Goal: Navigation & Orientation: Find specific page/section

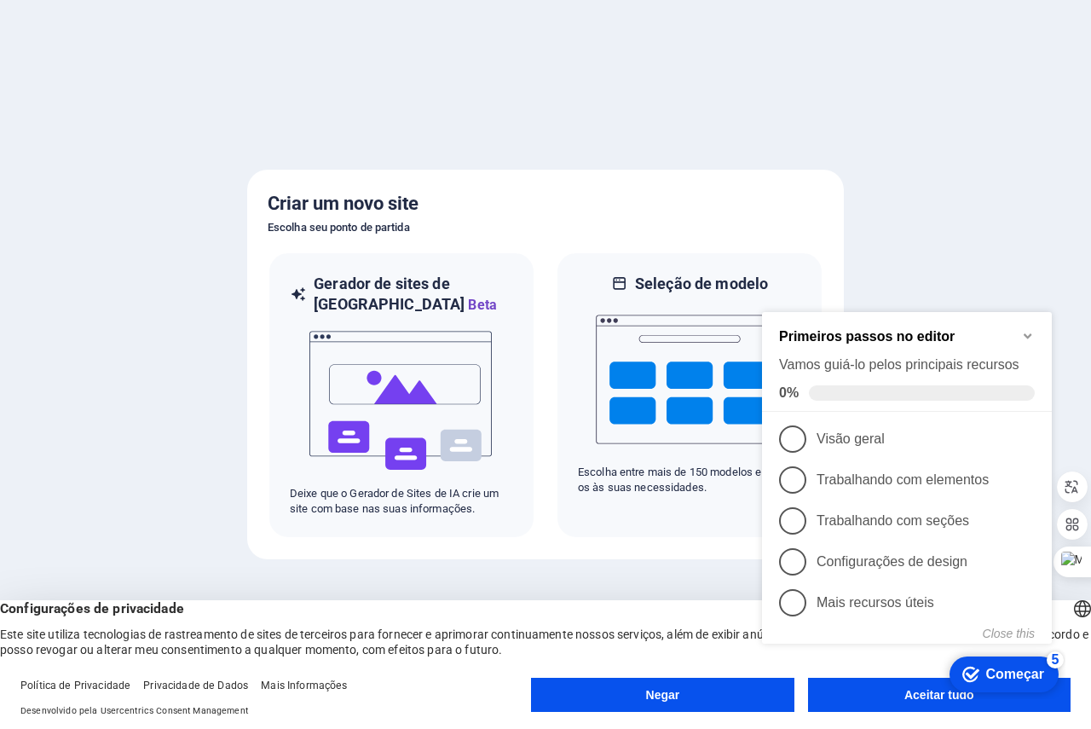
click at [1023, 330] on icon "Minimize checklist" at bounding box center [1028, 336] width 14 height 14
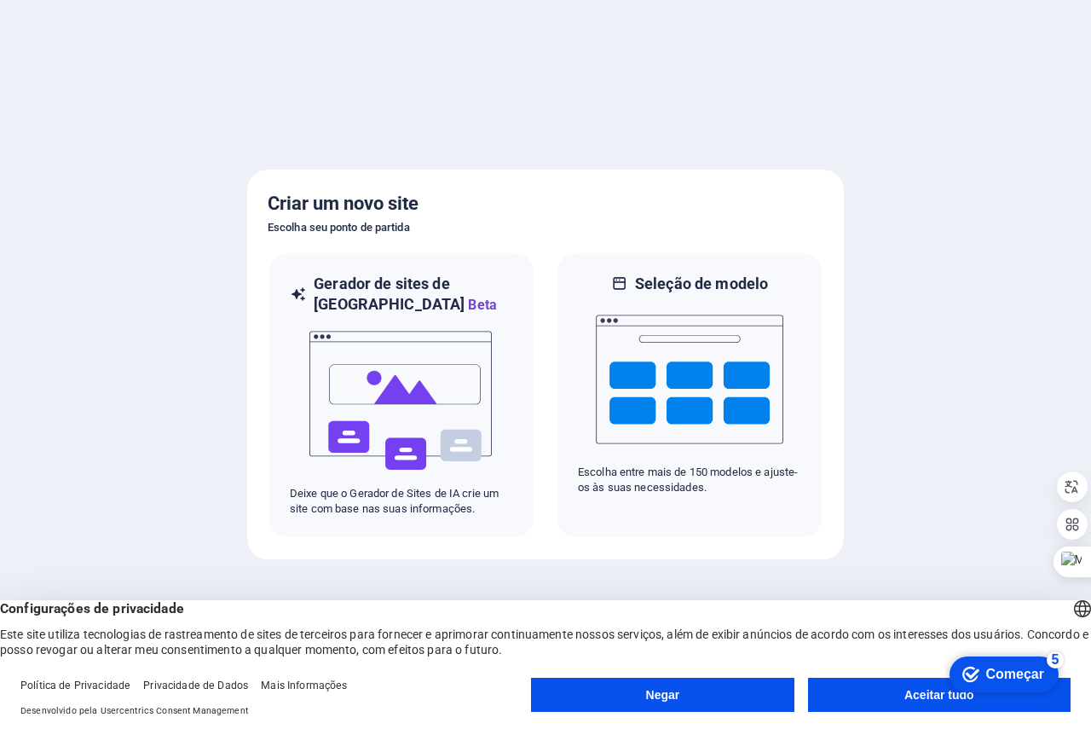
click at [880, 693] on button "Aceitar tudo" at bounding box center [939, 695] width 263 height 34
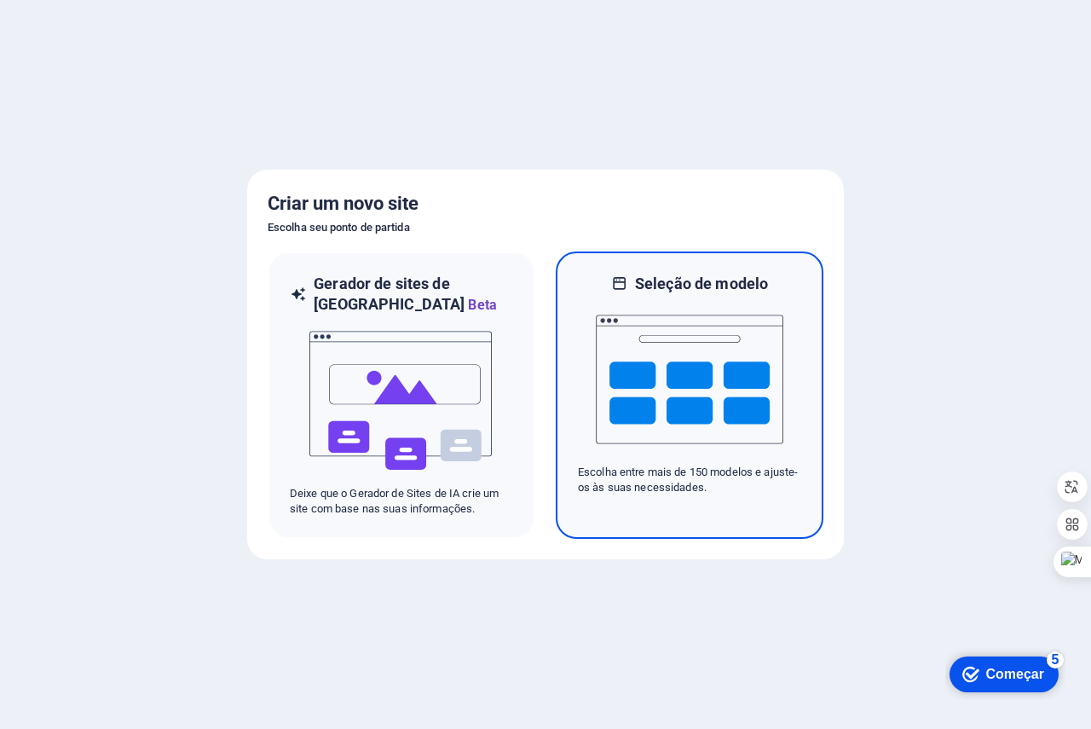
click at [692, 364] on img at bounding box center [690, 379] width 188 height 170
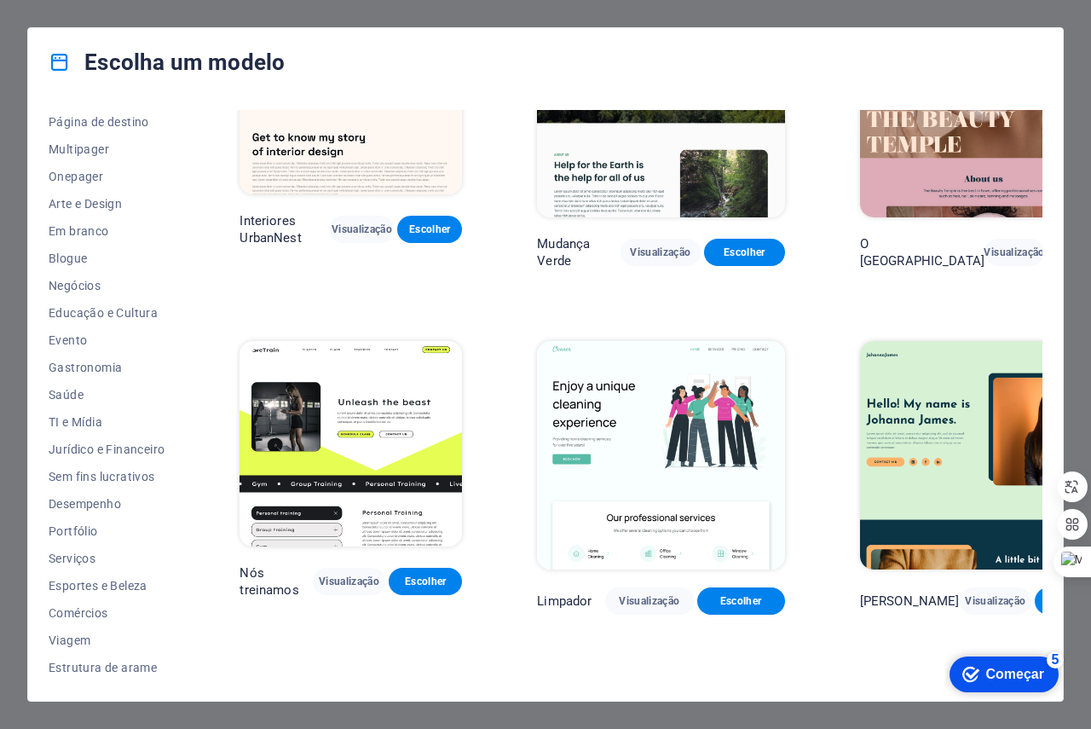
scroll to position [112, 0]
click at [82, 559] on font "Serviços" at bounding box center [72, 558] width 47 height 14
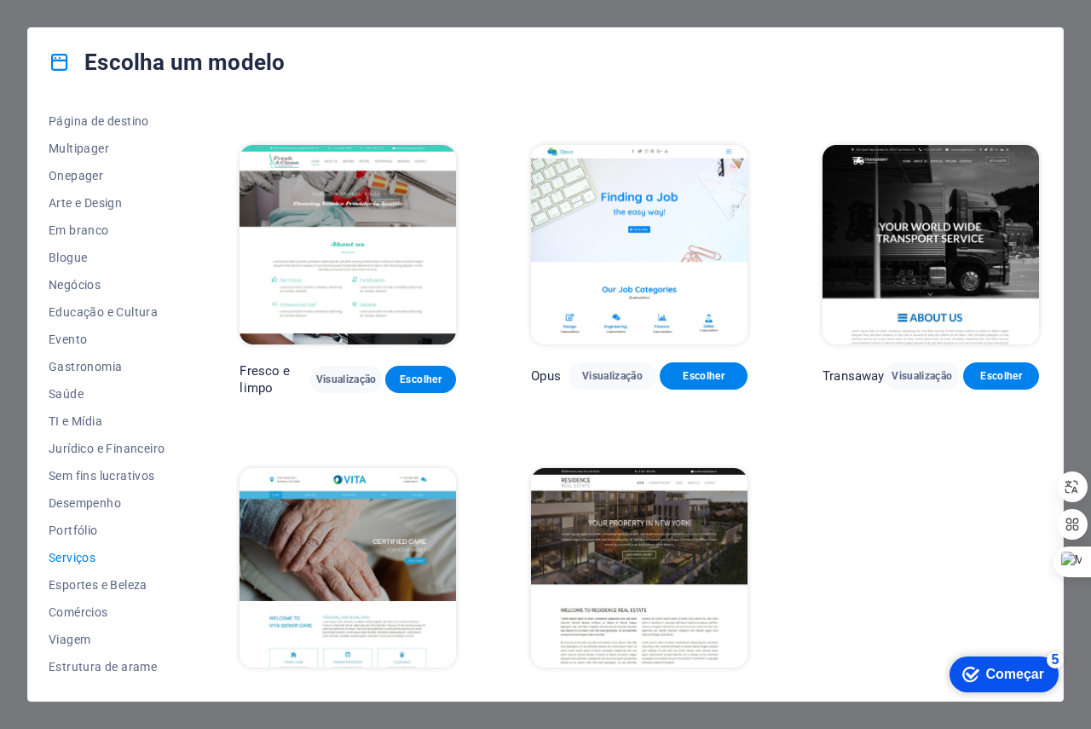
scroll to position [1608, 0]
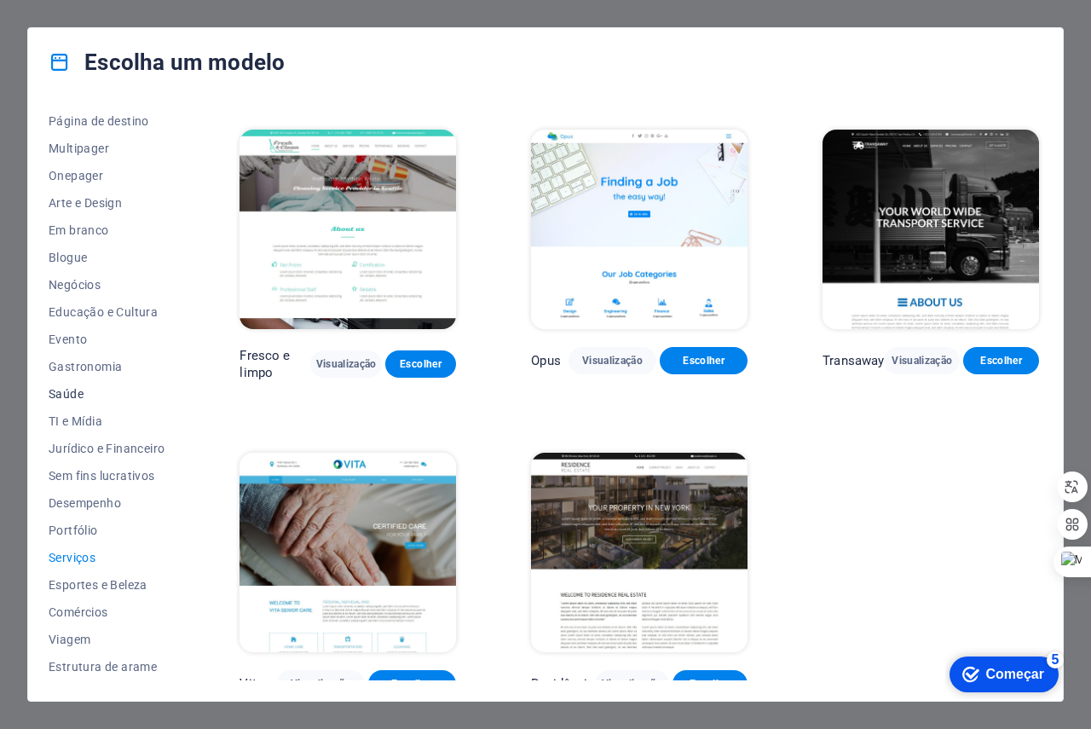
click at [73, 393] on font "Saúde" at bounding box center [66, 394] width 35 height 14
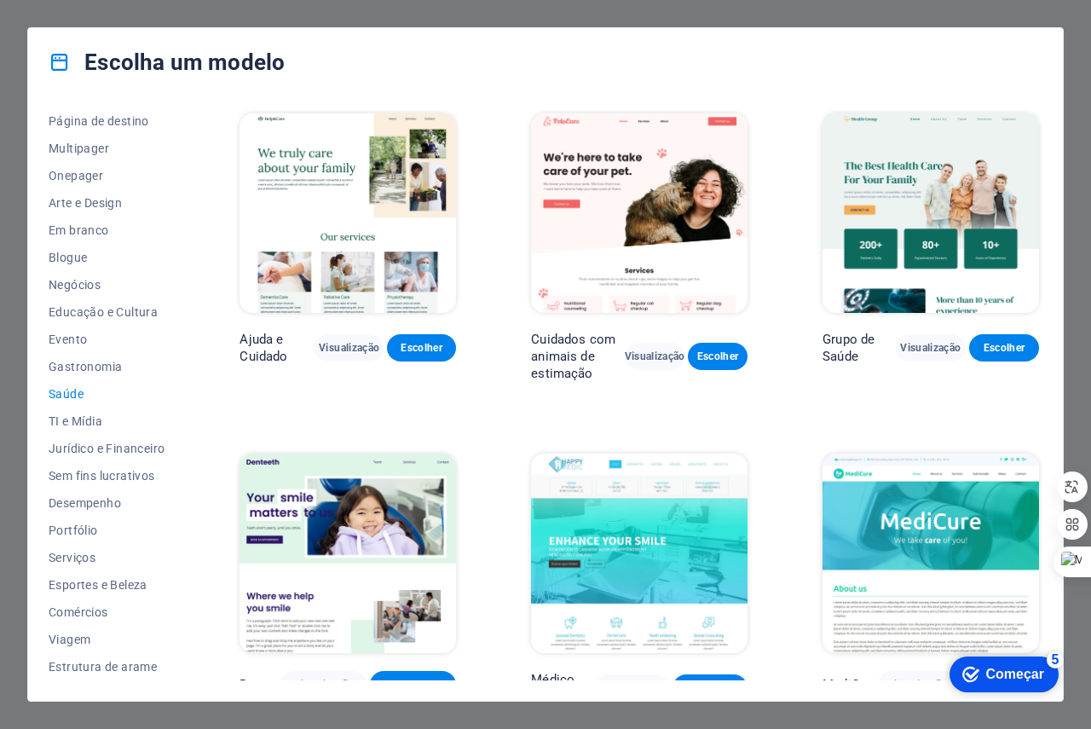
scroll to position [0, 0]
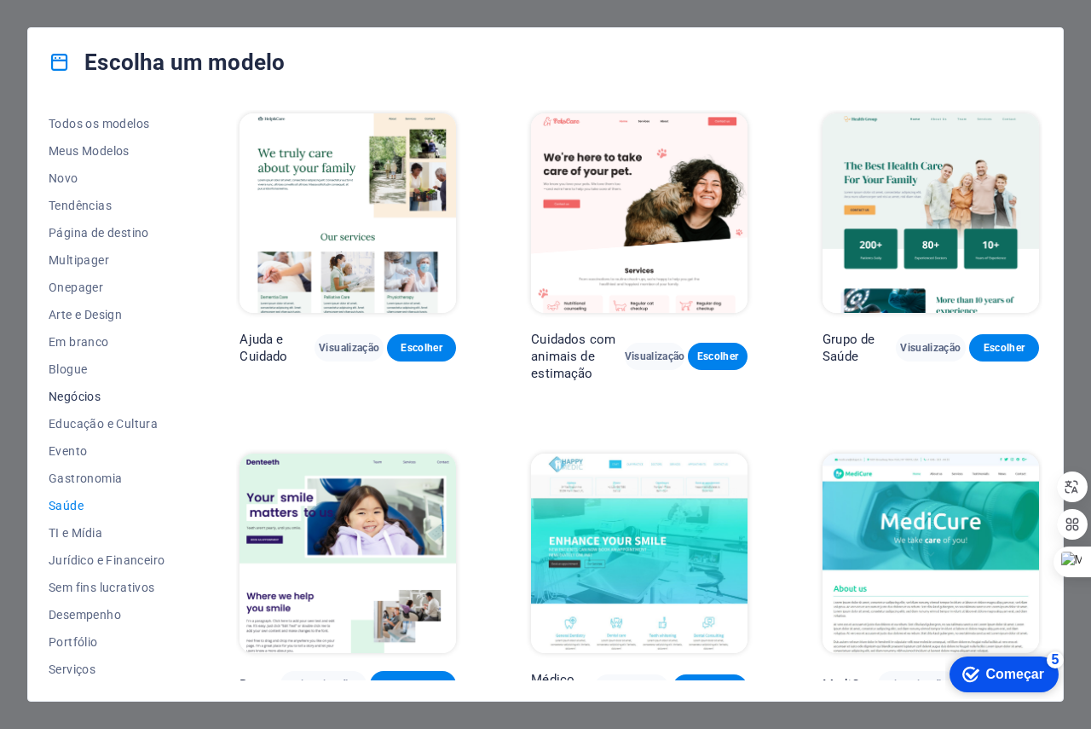
click at [74, 396] on font "Negócios" at bounding box center [75, 397] width 52 height 14
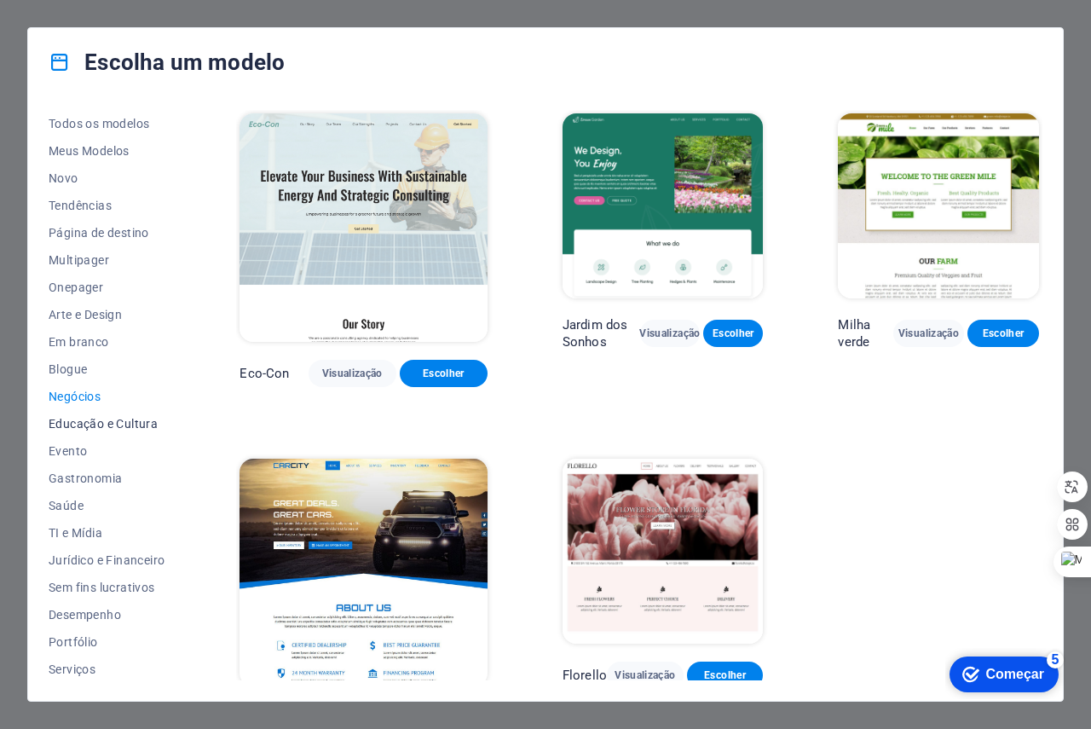
click at [96, 423] on font "Educação e Cultura" at bounding box center [103, 424] width 109 height 14
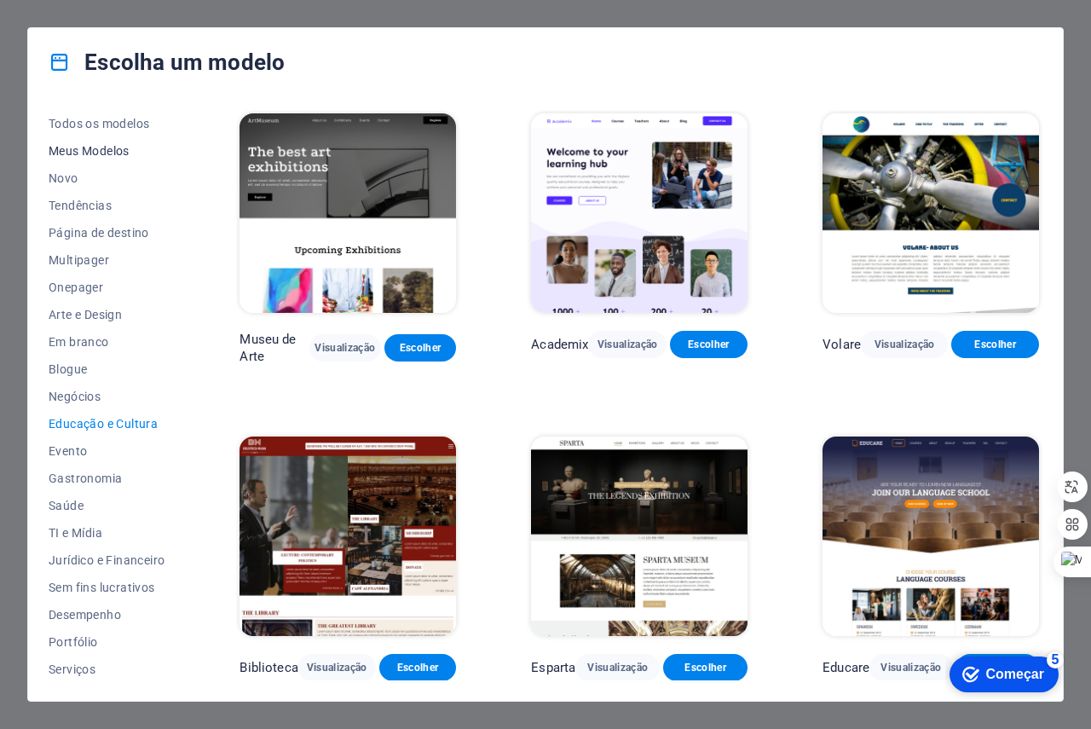
click at [97, 147] on font "Meus Modelos" at bounding box center [89, 151] width 81 height 14
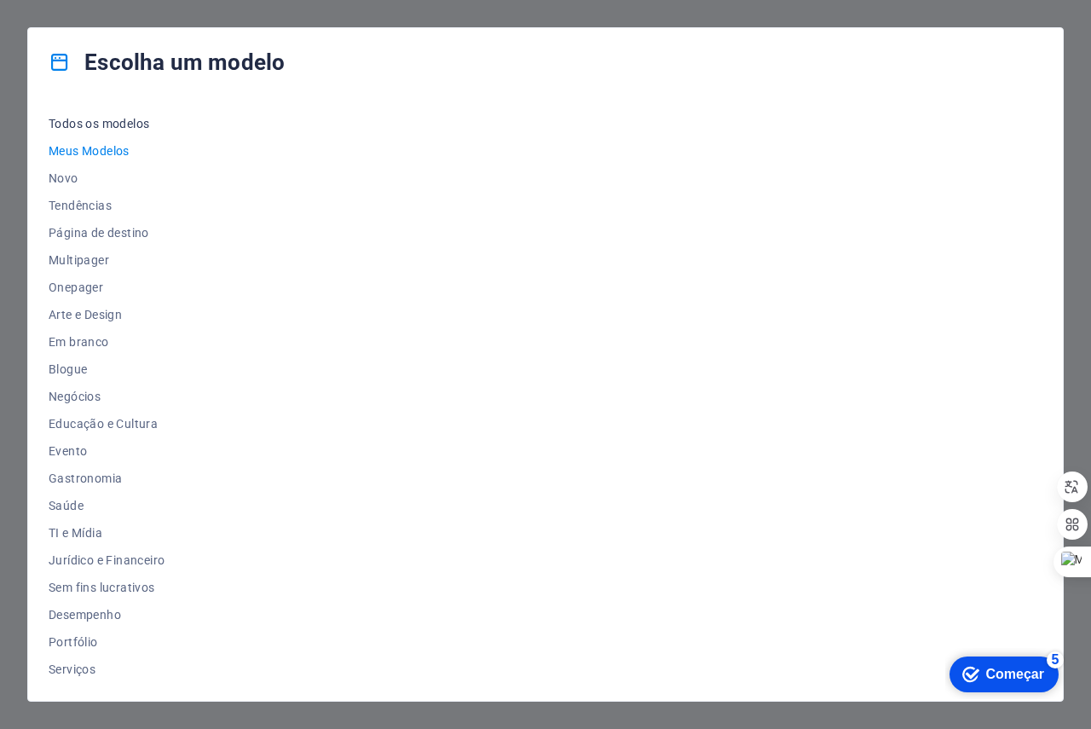
click at [107, 120] on font "Todos os modelos" at bounding box center [99, 124] width 101 height 14
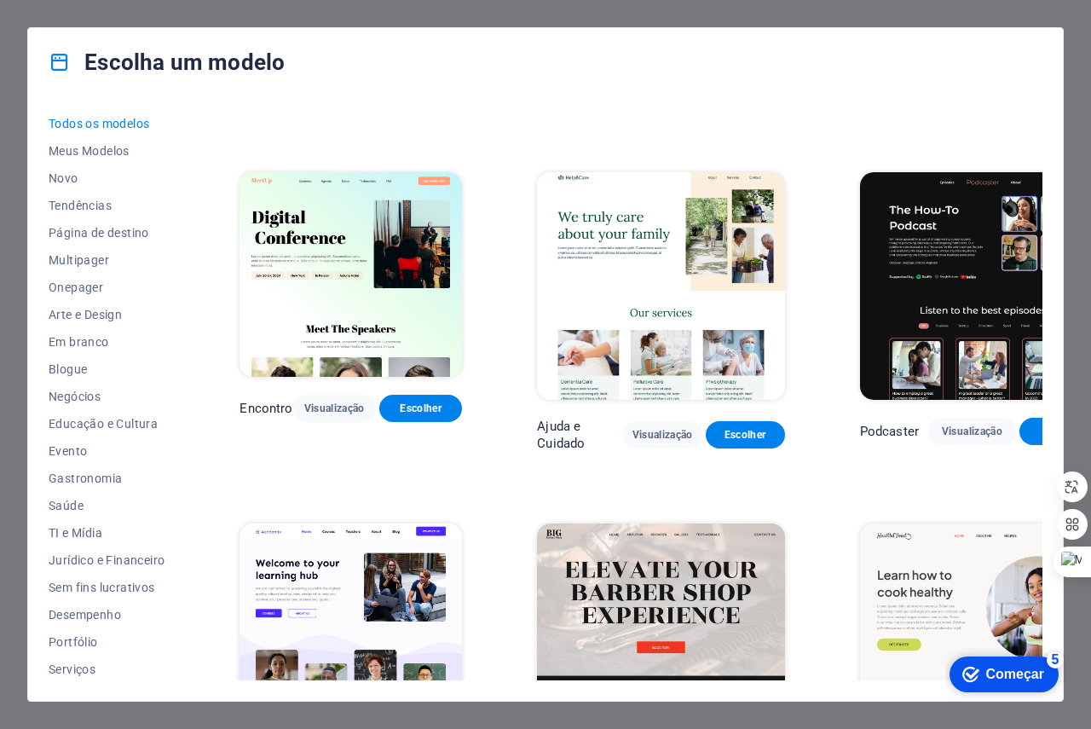
scroll to position [938, 0]
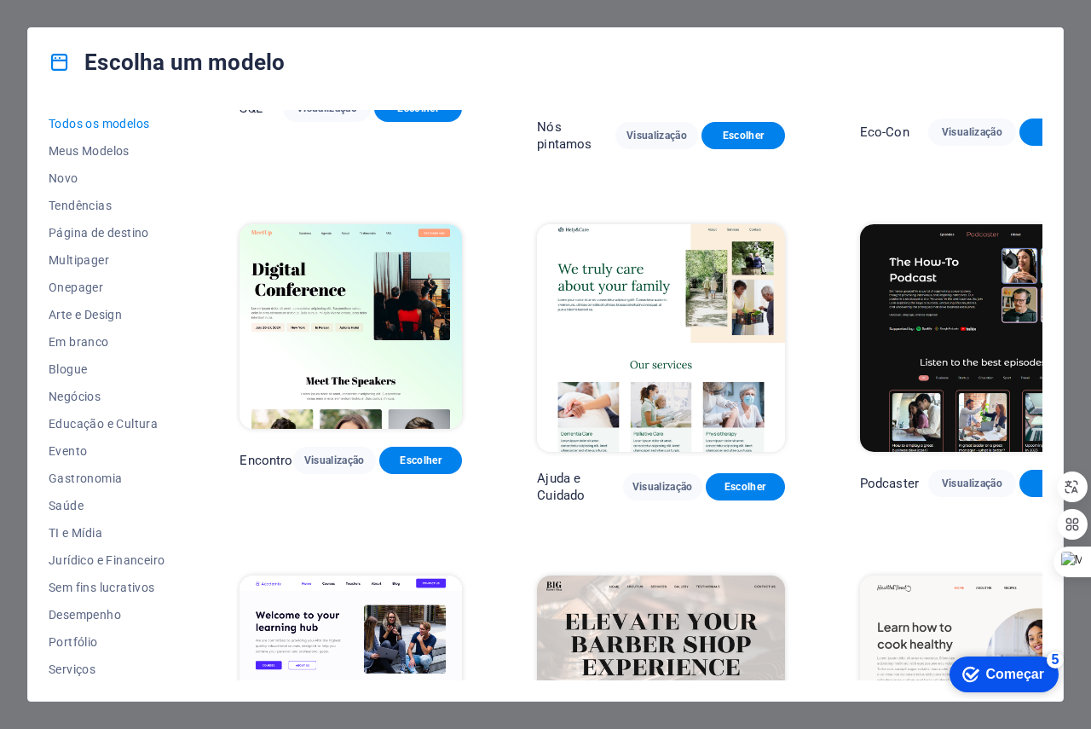
click at [367, 282] on img at bounding box center [351, 326] width 222 height 205
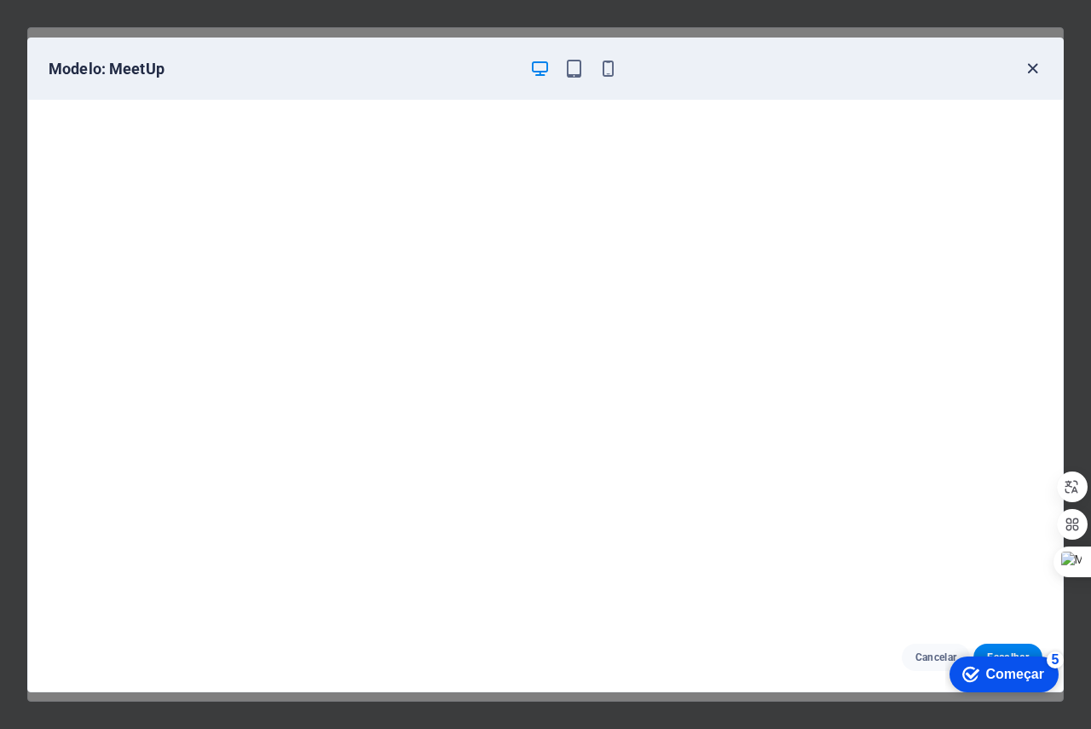
click at [1034, 64] on icon "button" at bounding box center [1033, 69] width 20 height 20
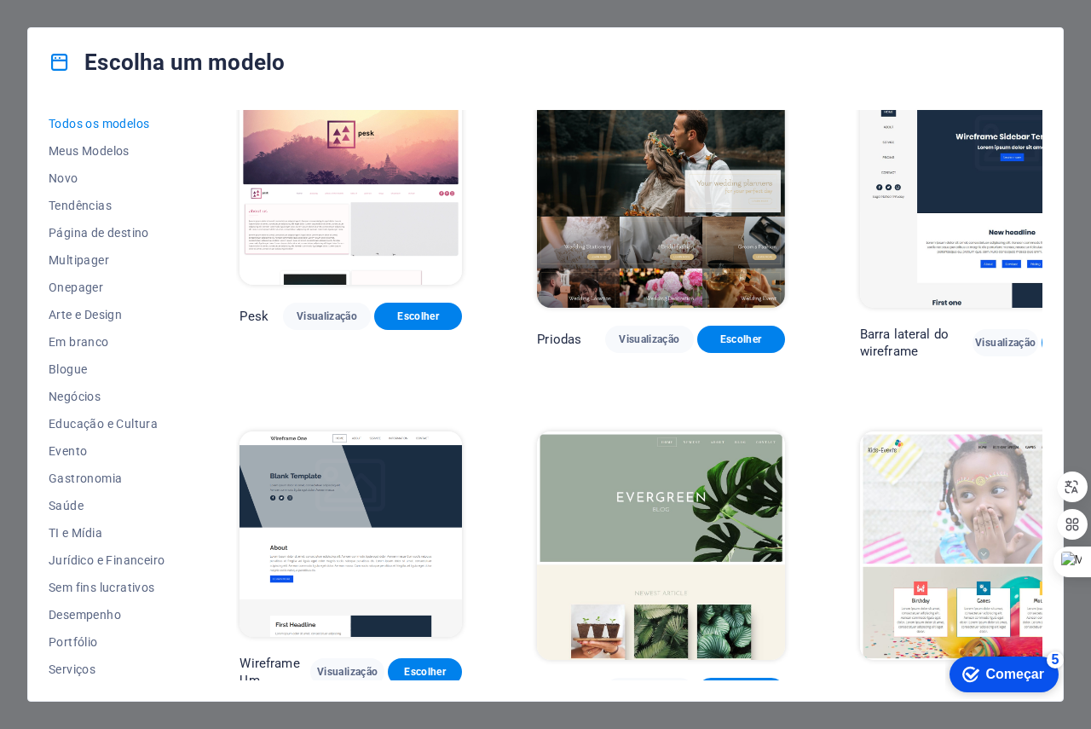
scroll to position [5881, 0]
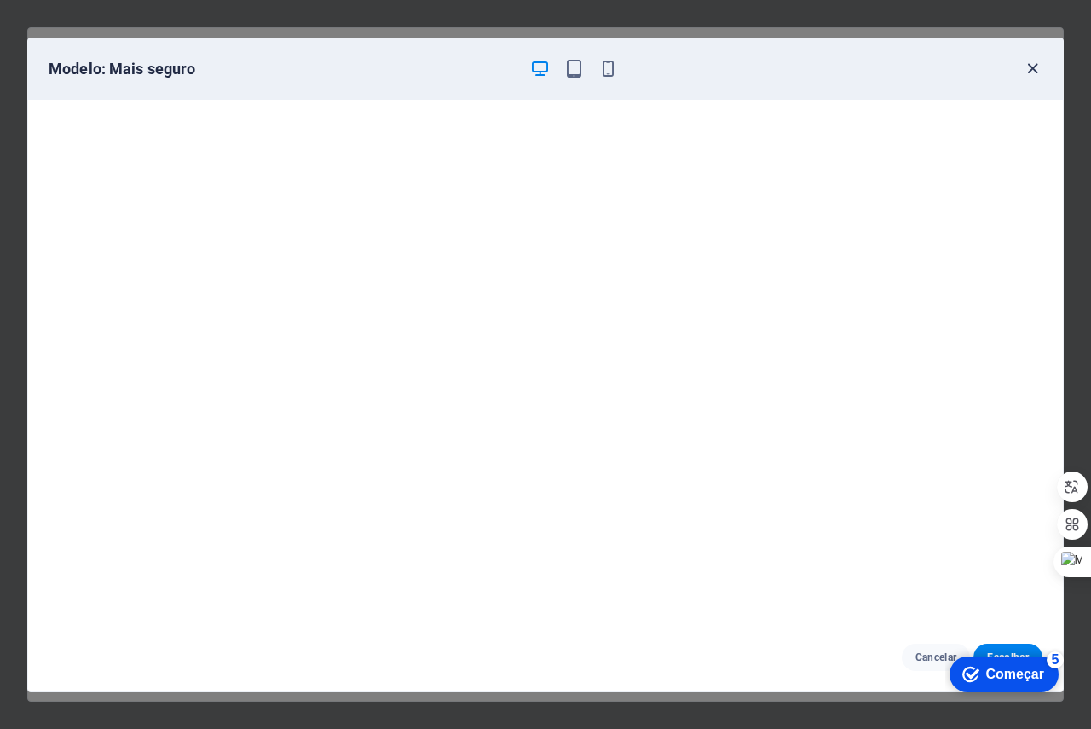
click at [1033, 72] on icon "button" at bounding box center [1033, 69] width 20 height 20
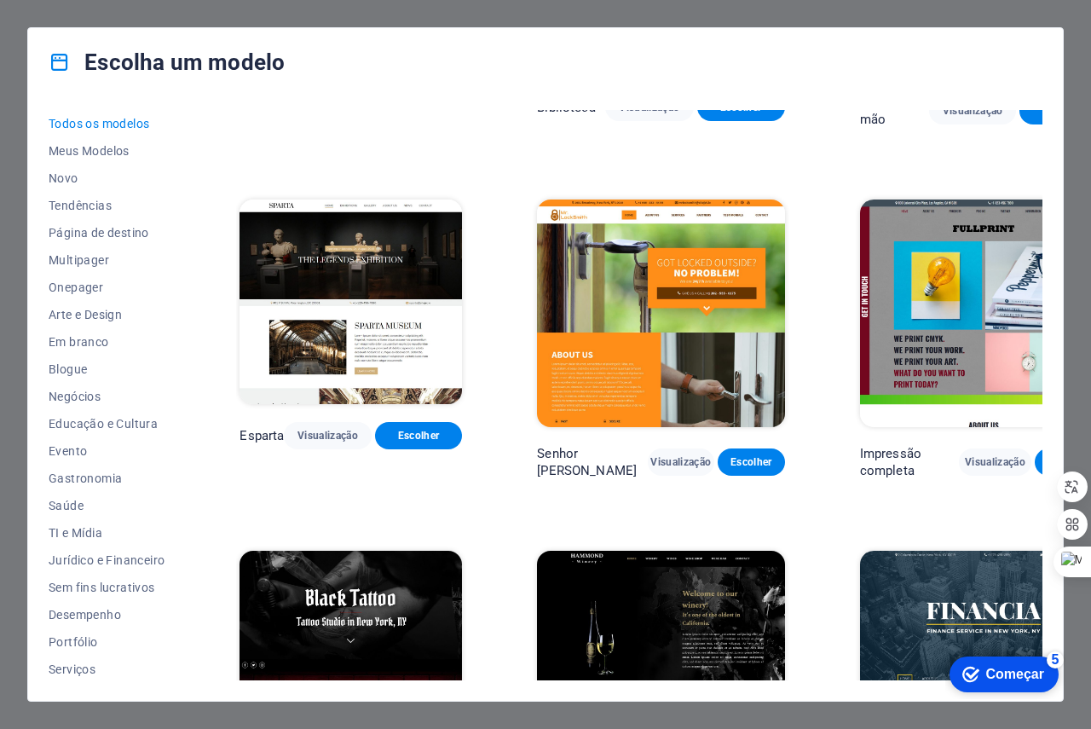
scroll to position [9376, 0]
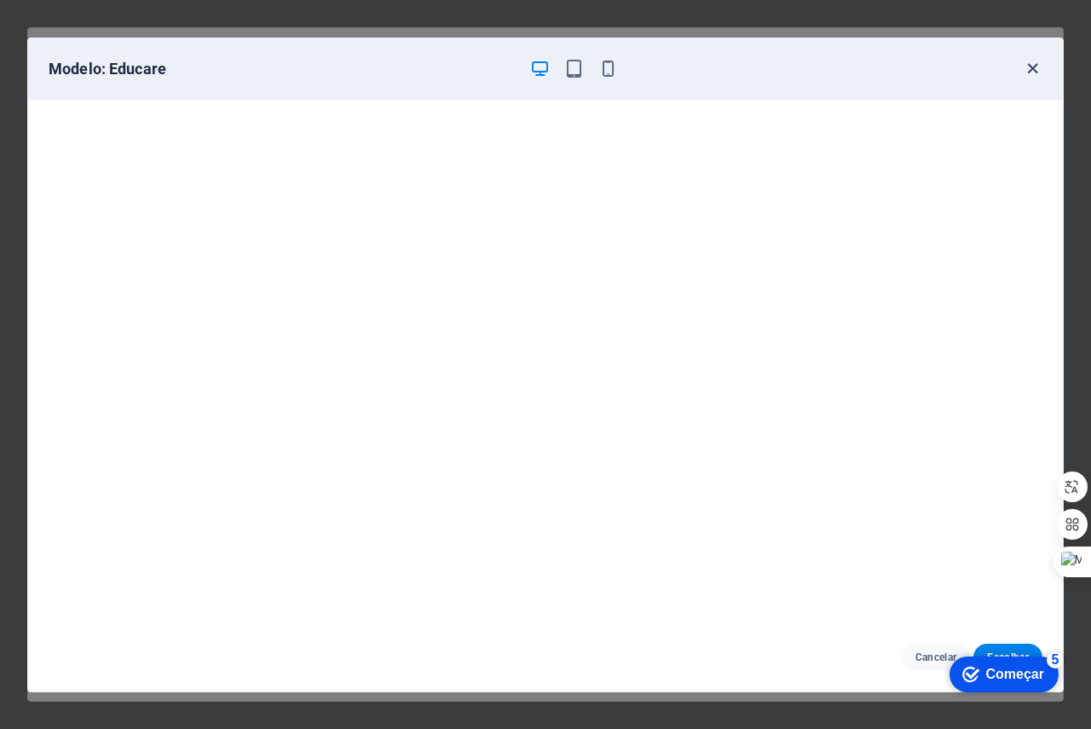
click at [1027, 69] on icon "button" at bounding box center [1033, 69] width 20 height 20
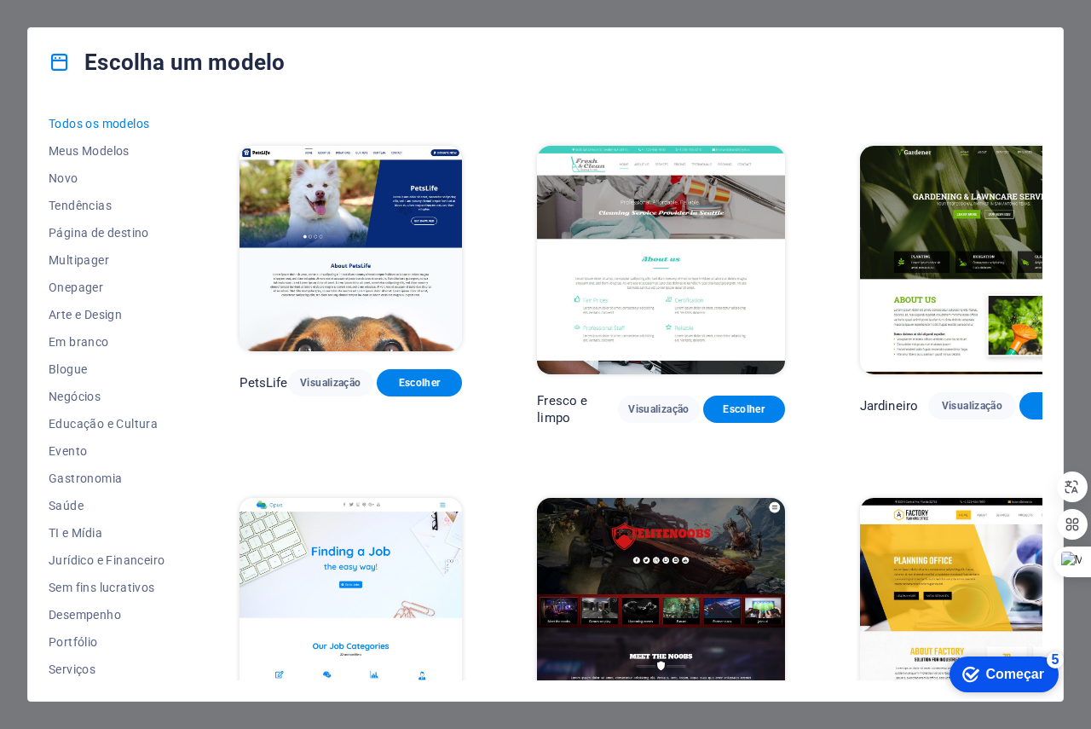
scroll to position [11933, 0]
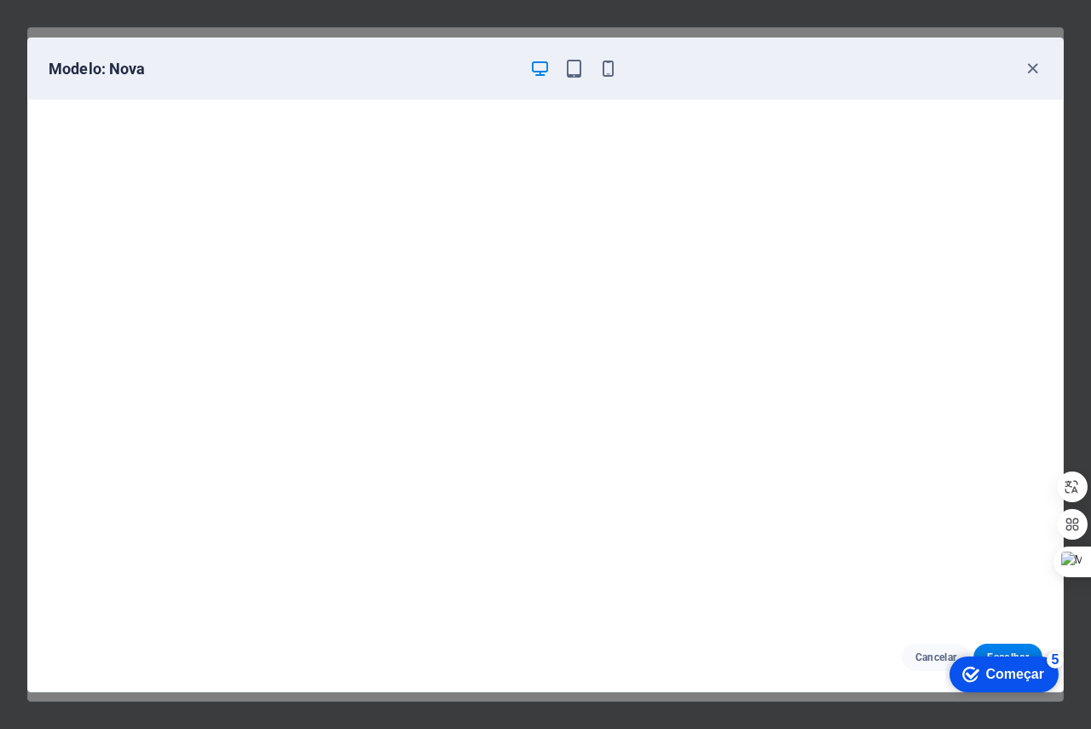
scroll to position [4, 0]
click at [1035, 68] on icon "button" at bounding box center [1033, 69] width 20 height 20
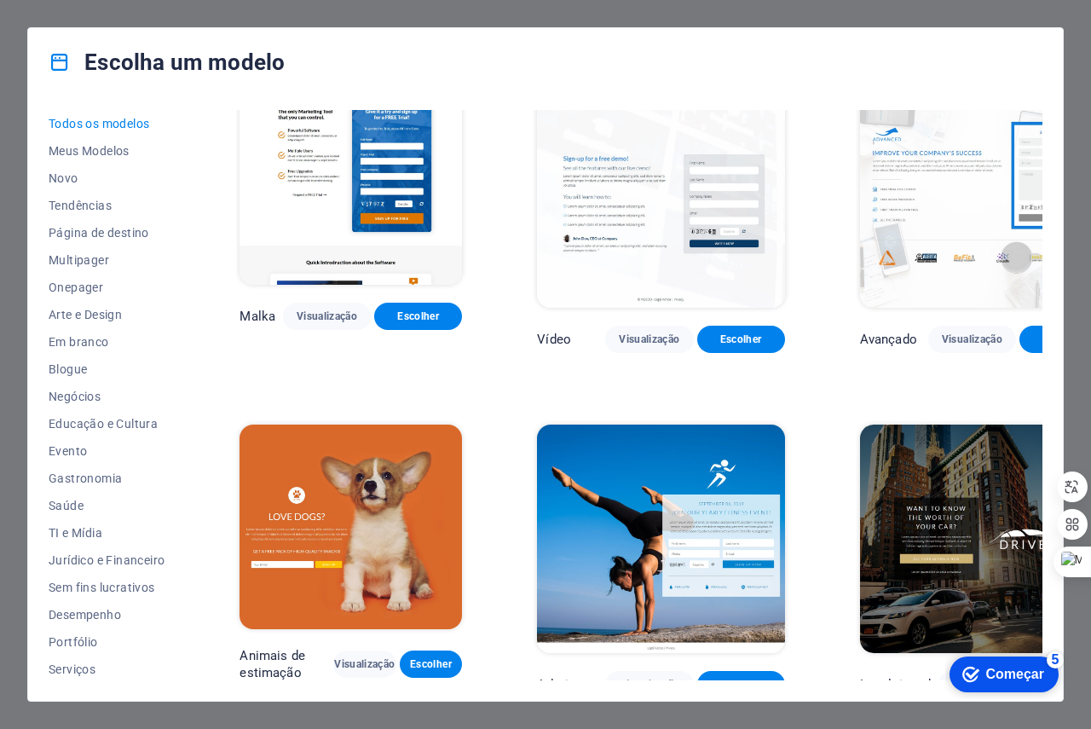
scroll to position [16450, 0]
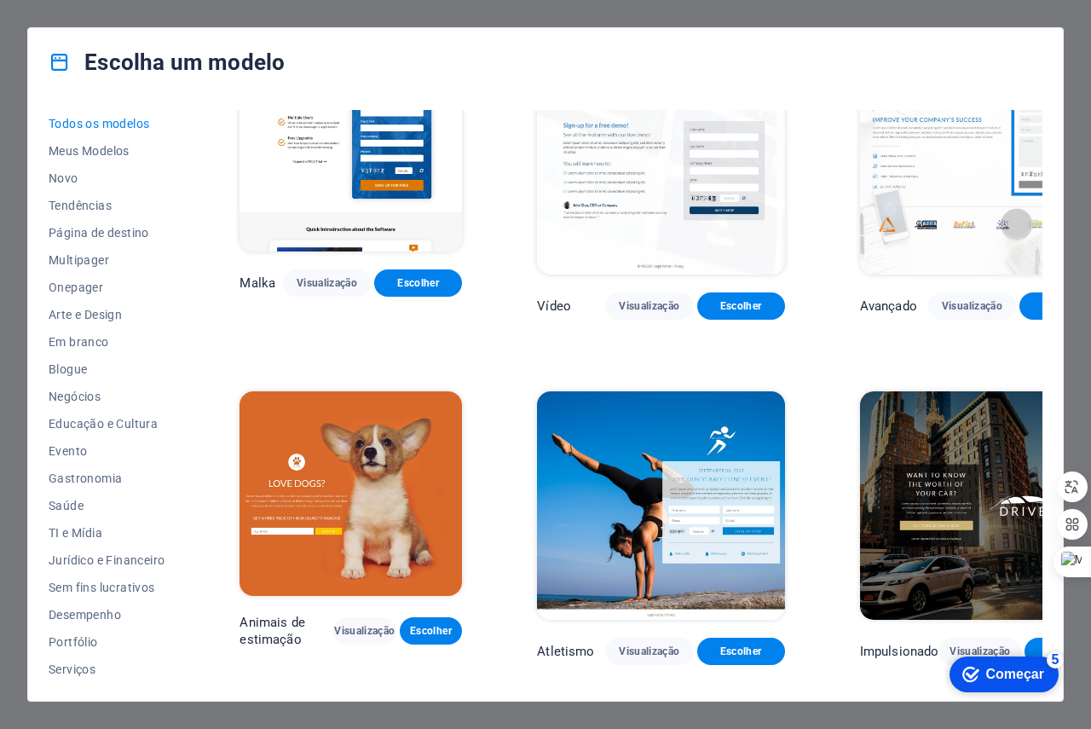
click at [580, 11] on div "Escolha um modelo Todos os modelos Meus Modelos Novo Tendências Página de desti…" at bounding box center [545, 364] width 1091 height 729
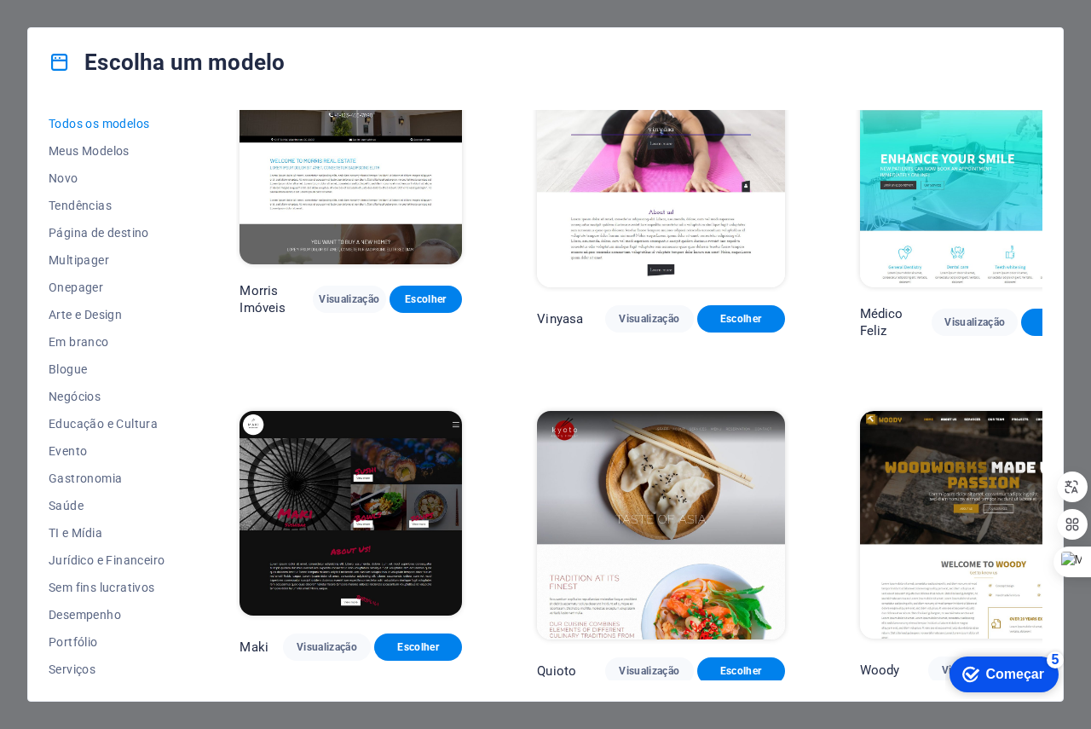
scroll to position [7245, 0]
